Goal: Find specific page/section: Find specific page/section

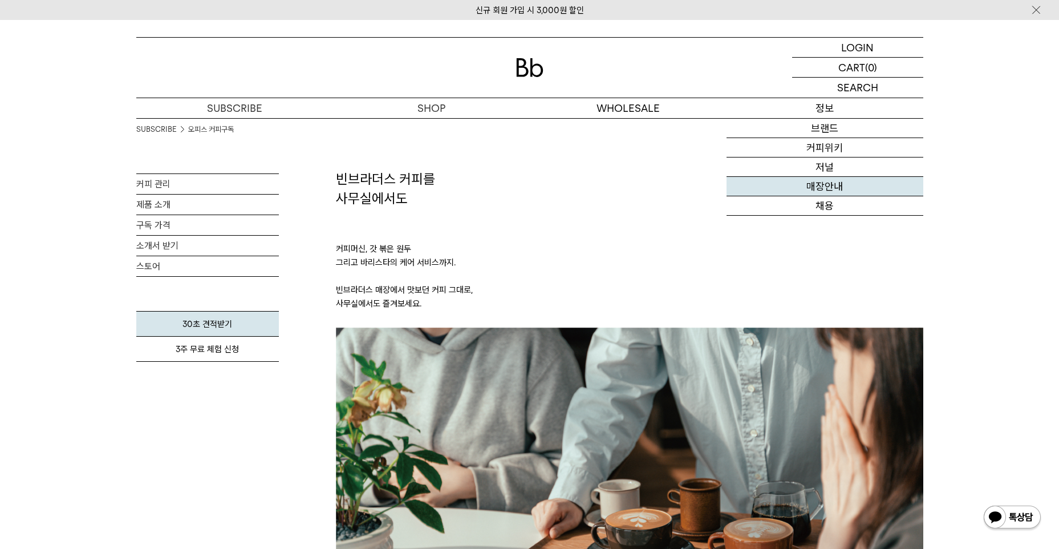
click at [830, 190] on link "매장안내" at bounding box center [825, 186] width 197 height 19
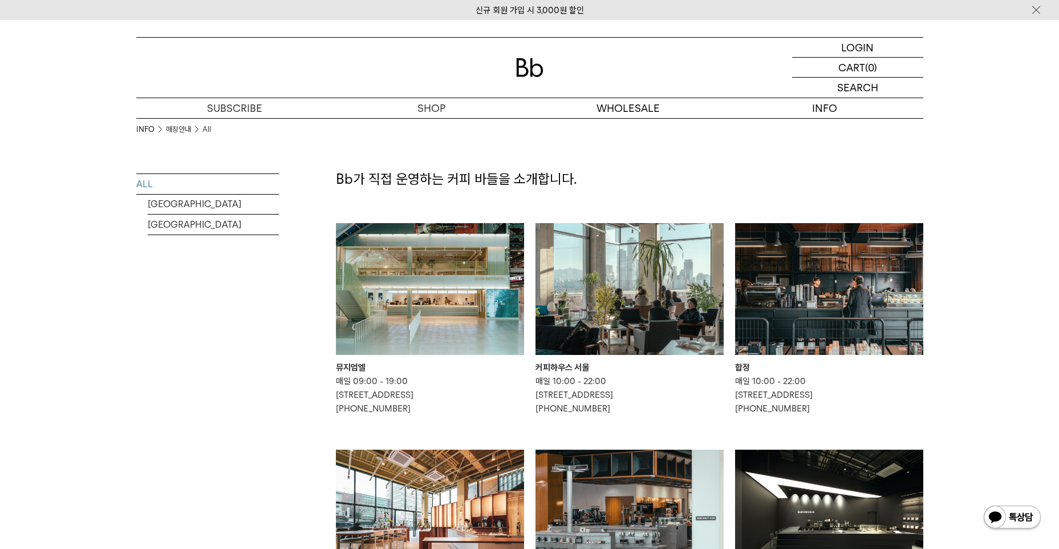
click at [659, 307] on img at bounding box center [630, 289] width 188 height 132
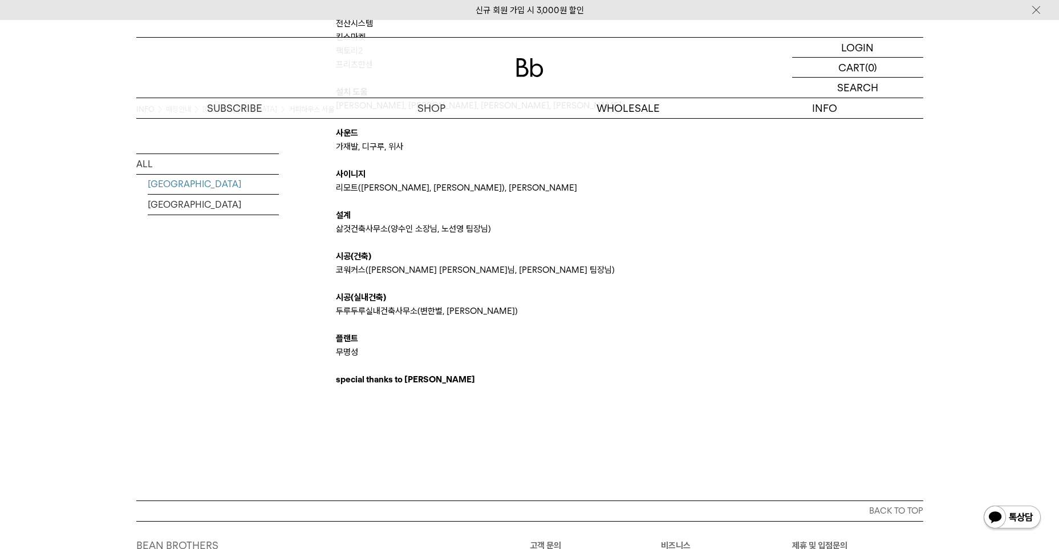
scroll to position [2735, 0]
